Goal: Task Accomplishment & Management: Manage account settings

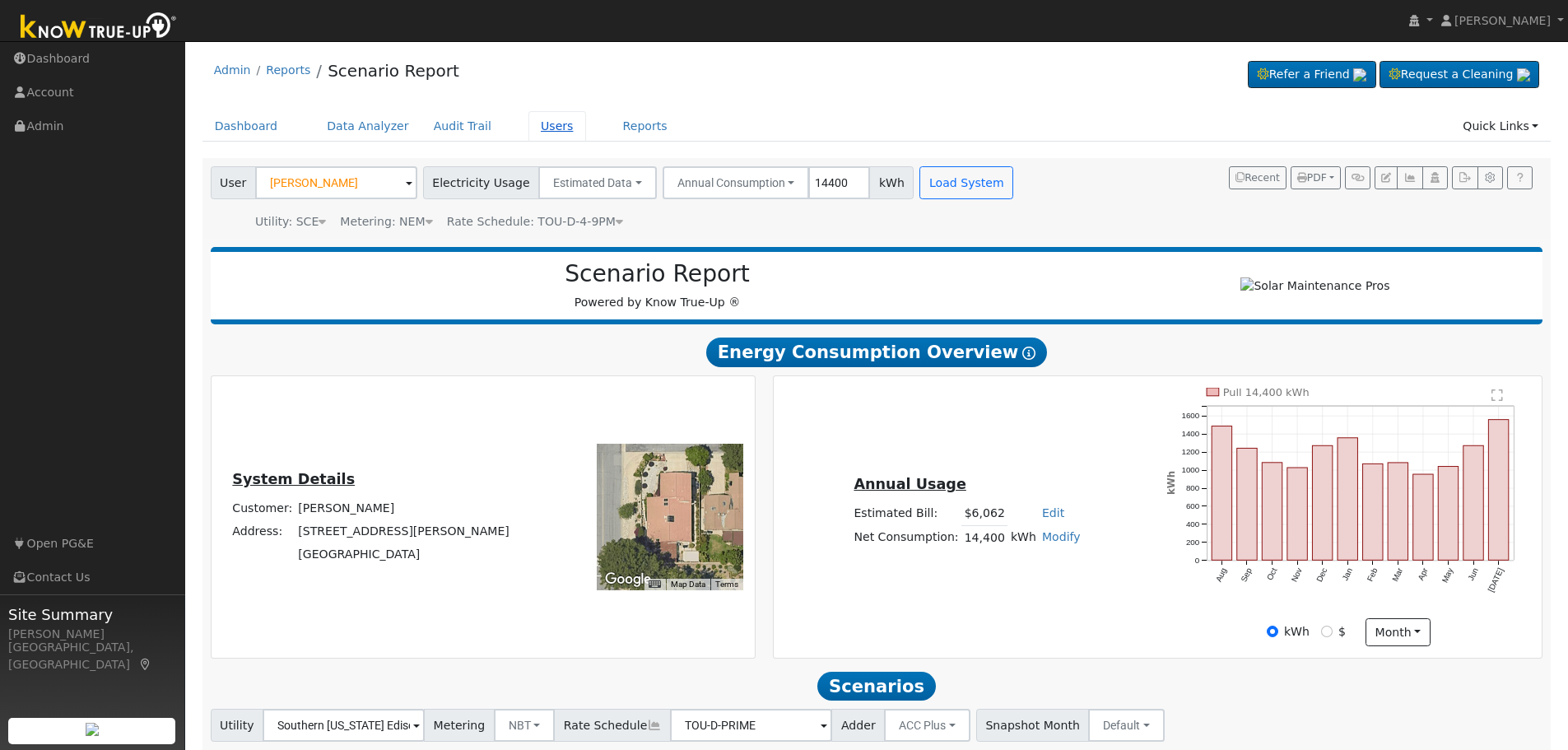
click at [529, 128] on link "Users" at bounding box center [557, 126] width 58 height 30
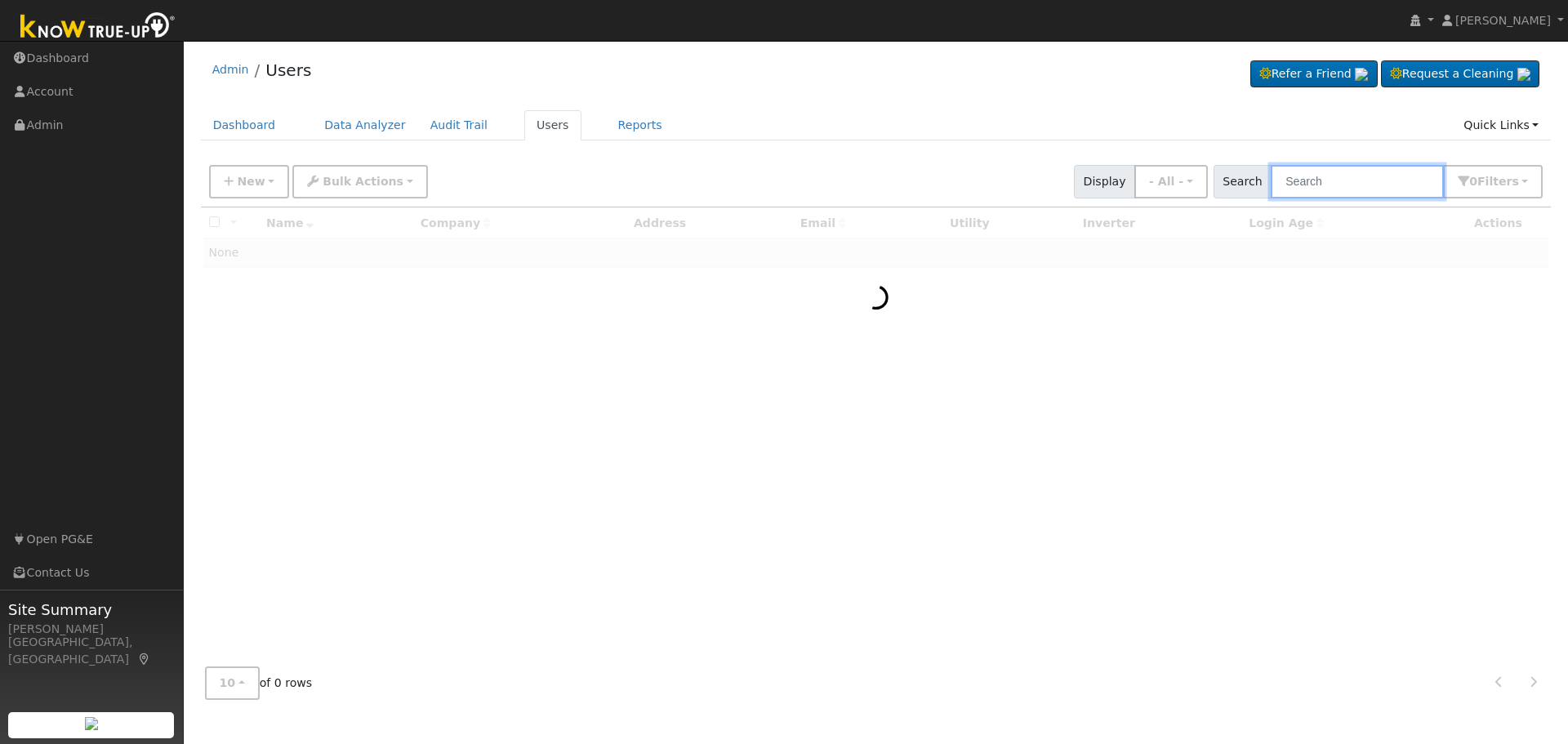
click at [1340, 180] on input "text" at bounding box center [1358, 182] width 173 height 34
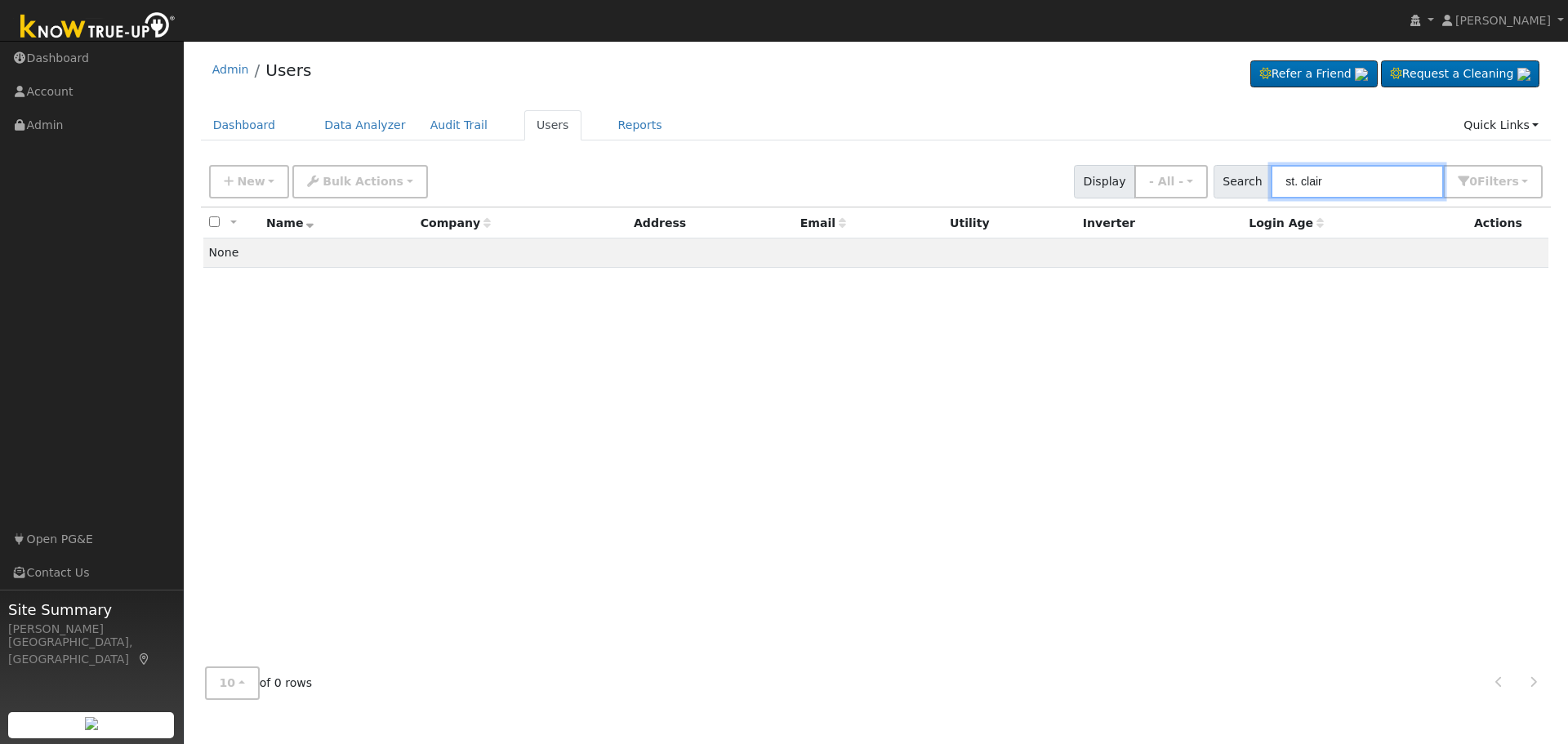
click at [1313, 185] on input "st. clair" at bounding box center [1358, 182] width 173 height 34
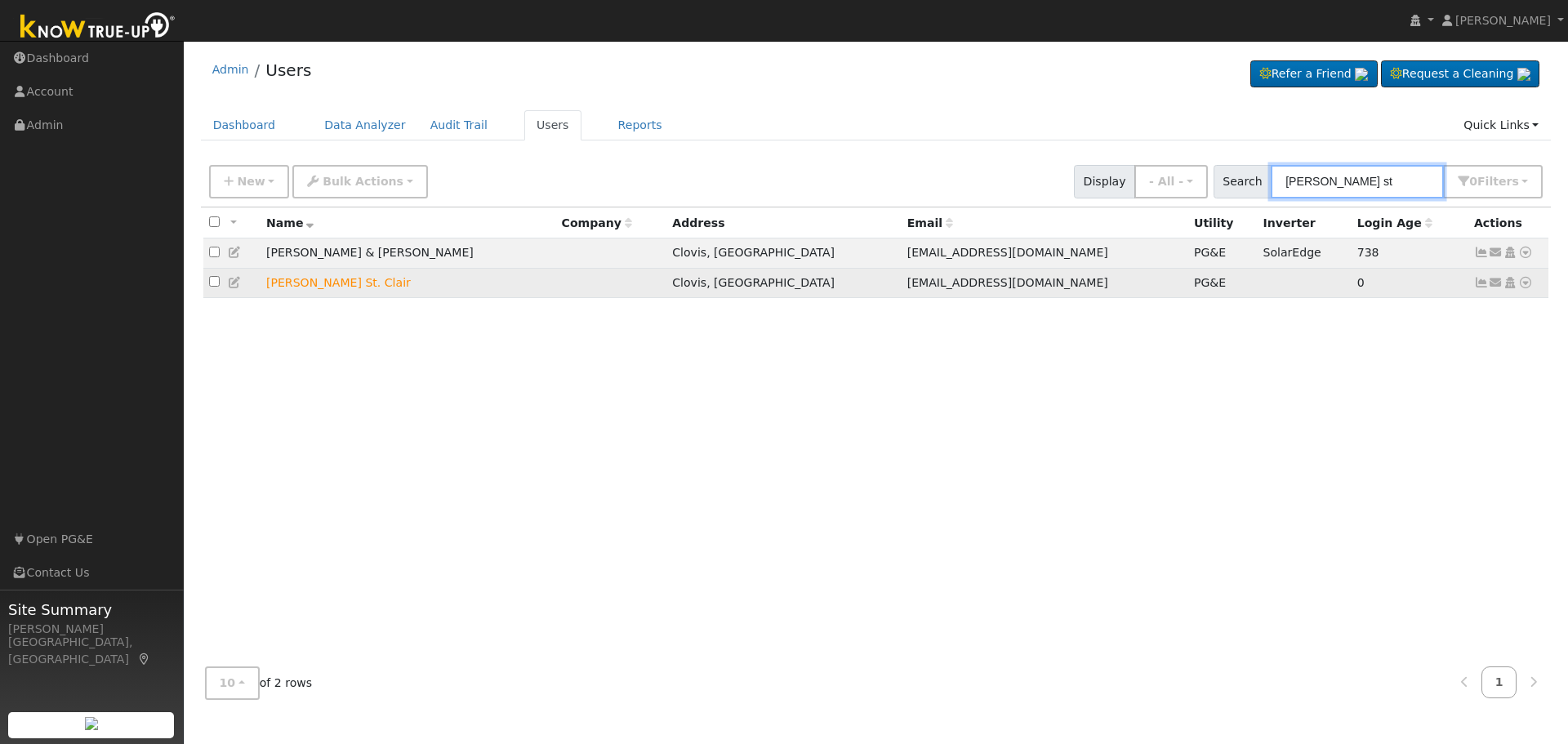
type input "[PERSON_NAME] st"
click at [1523, 288] on icon at bounding box center [1526, 282] width 15 height 11
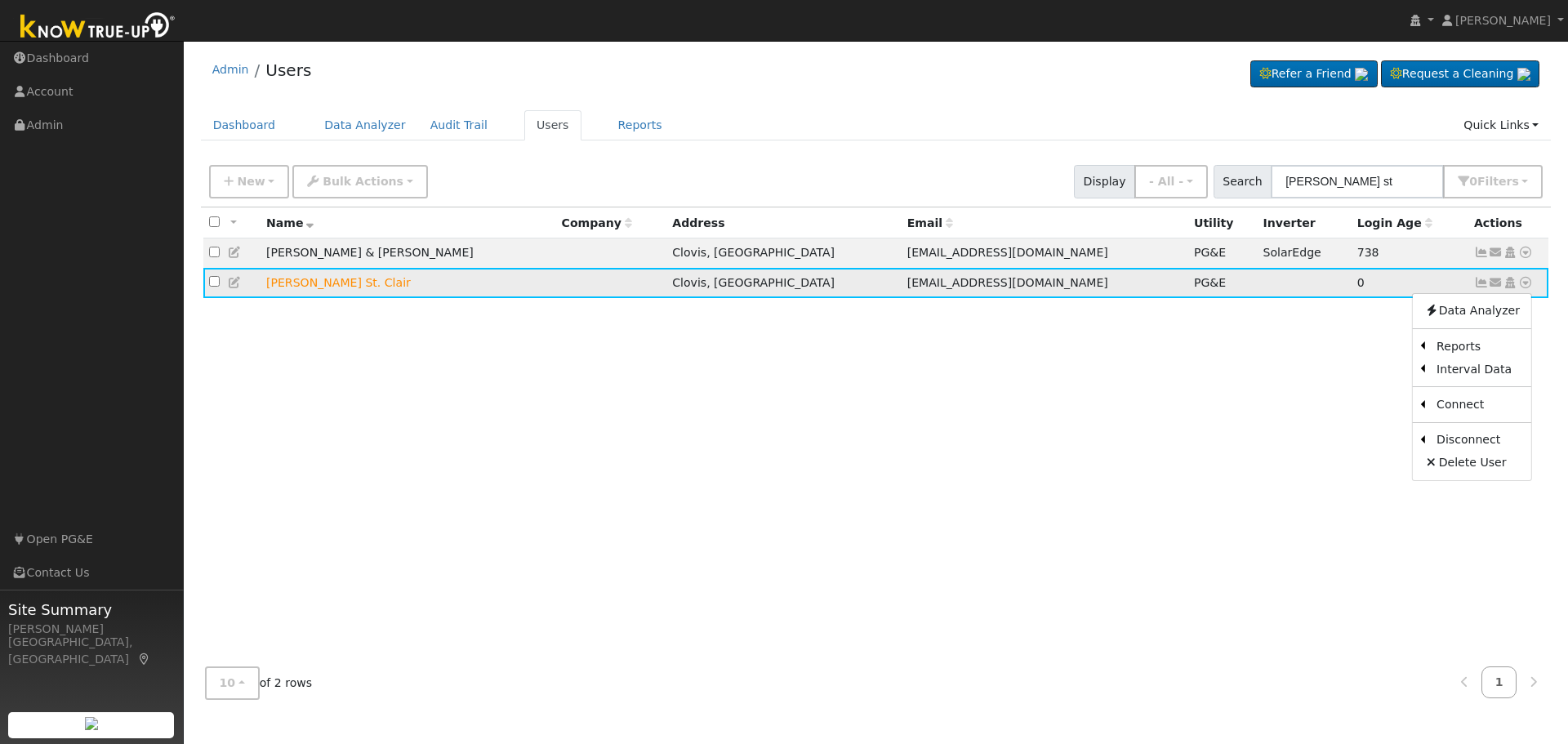
click at [1484, 285] on icon at bounding box center [1481, 282] width 15 height 11
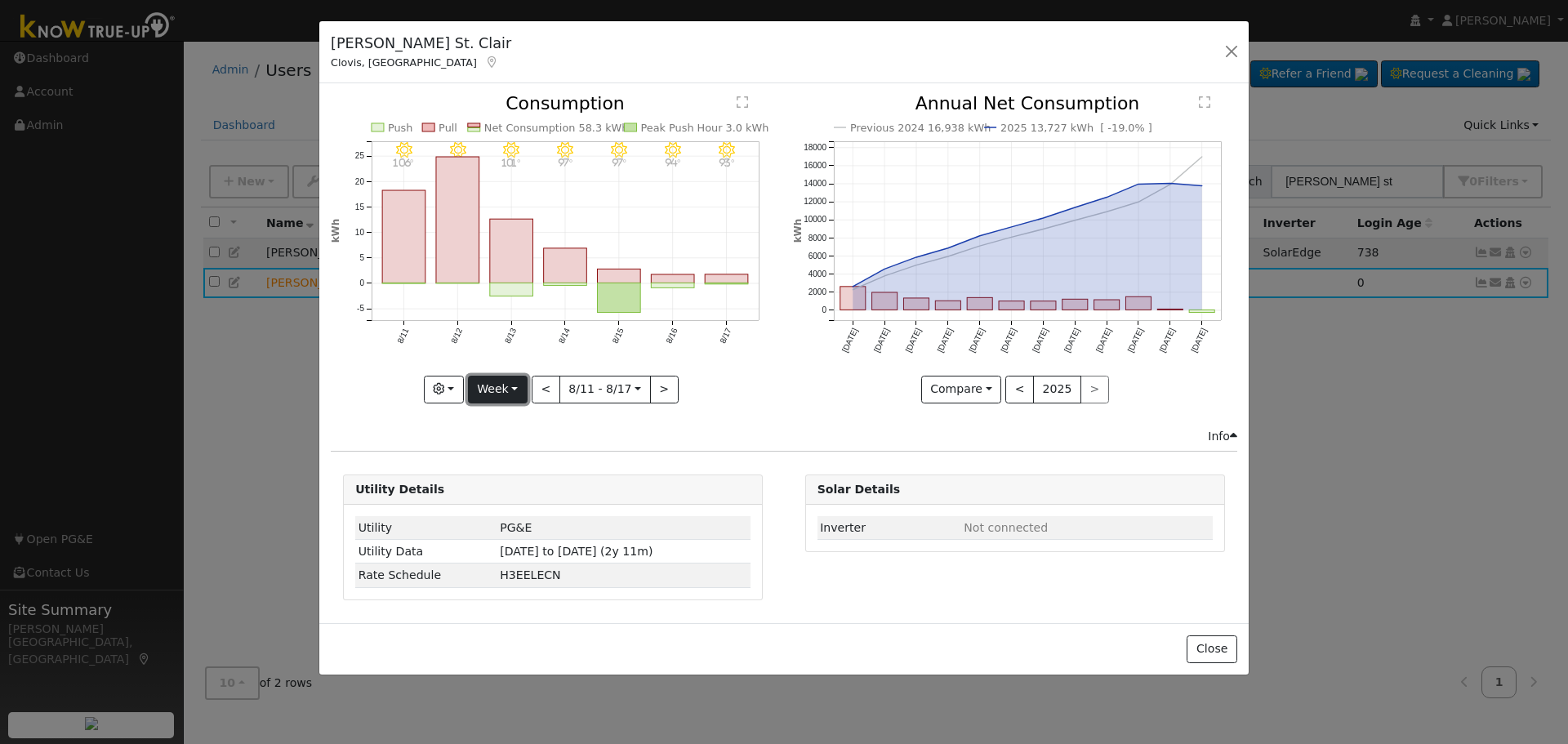
click at [505, 397] on button "Week" at bounding box center [497, 389] width 59 height 27
click at [518, 490] on link "Year" at bounding box center [526, 492] width 114 height 23
type input "2024-08-01"
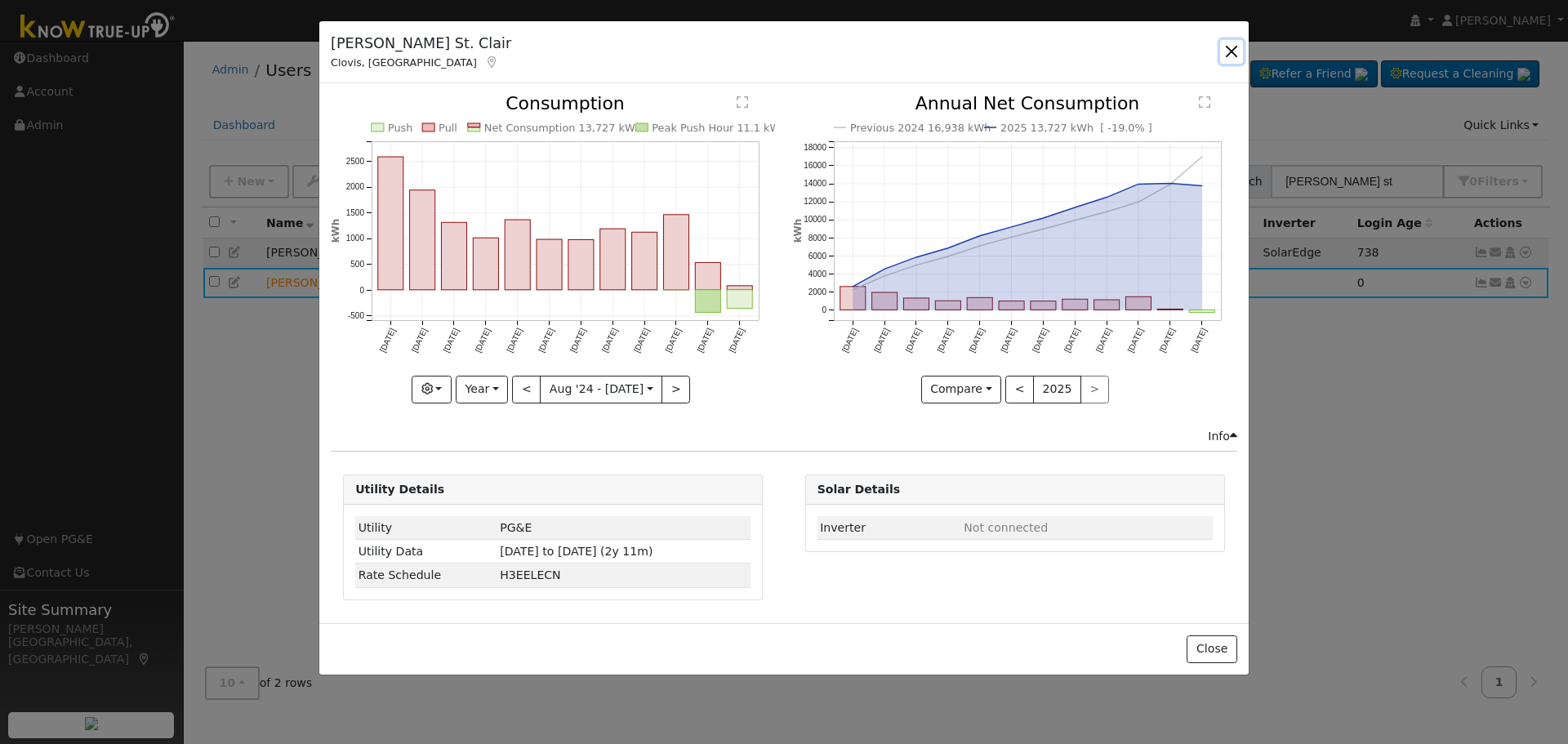
click at [1229, 45] on button "button" at bounding box center [1231, 51] width 23 height 23
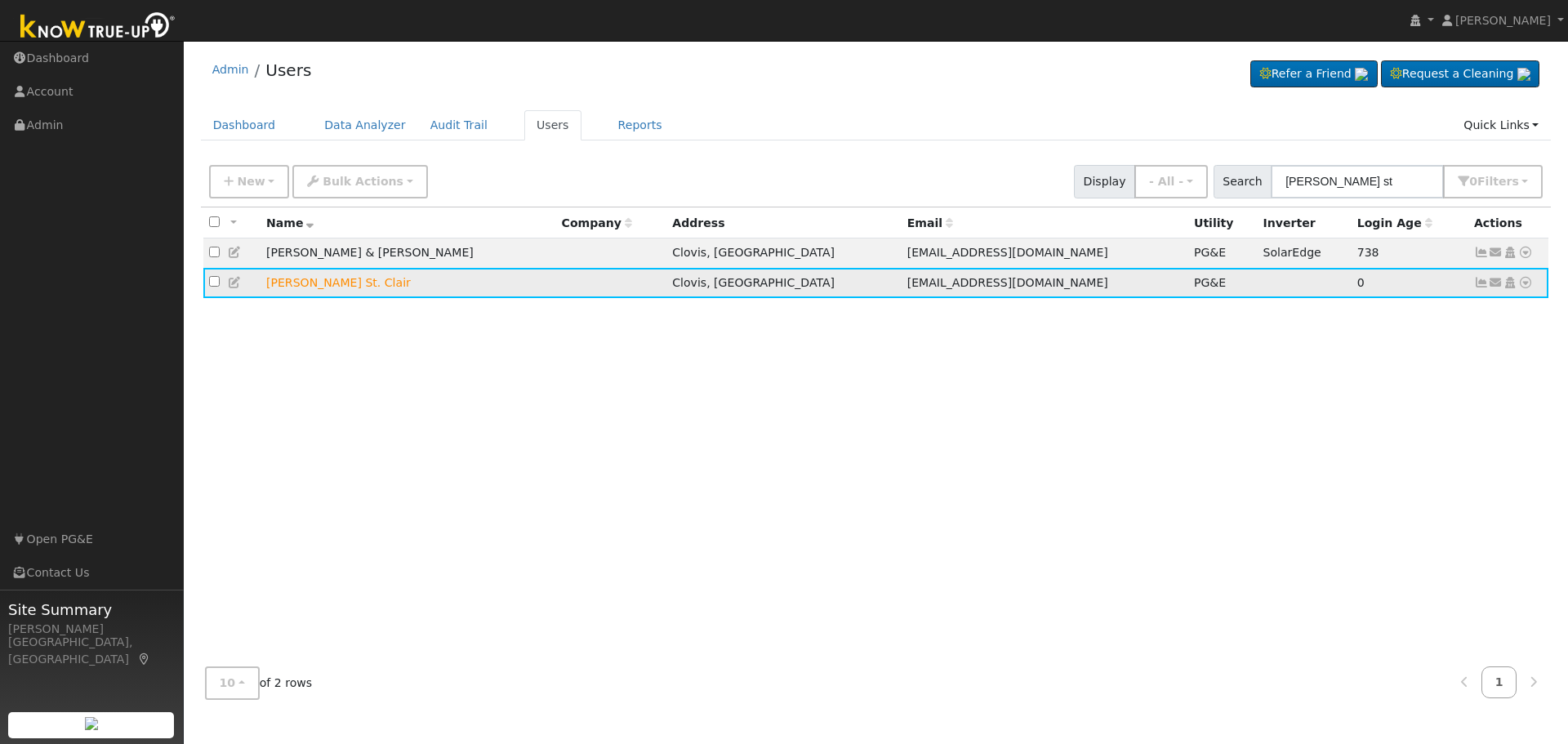
click at [1495, 286] on icon at bounding box center [1496, 282] width 15 height 11
